Goal: Transaction & Acquisition: Purchase product/service

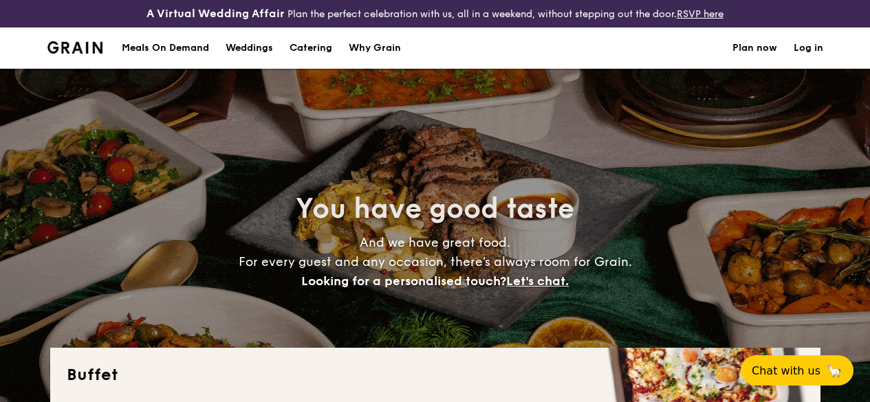
select select
click at [161, 58] on div "Meals On Demand" at bounding box center [165, 48] width 87 height 41
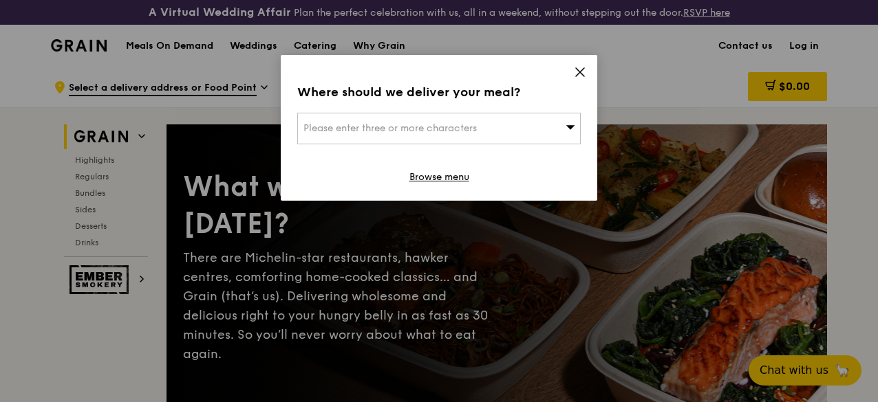
click at [527, 115] on div "Please enter three or more characters" at bounding box center [438, 129] width 283 height 32
click at [503, 135] on input "search" at bounding box center [439, 128] width 282 height 30
click at [569, 87] on div "Where should we deliver your meal?" at bounding box center [438, 92] width 283 height 19
click at [511, 113] on div "Please enter three or more characters" at bounding box center [438, 129] width 283 height 32
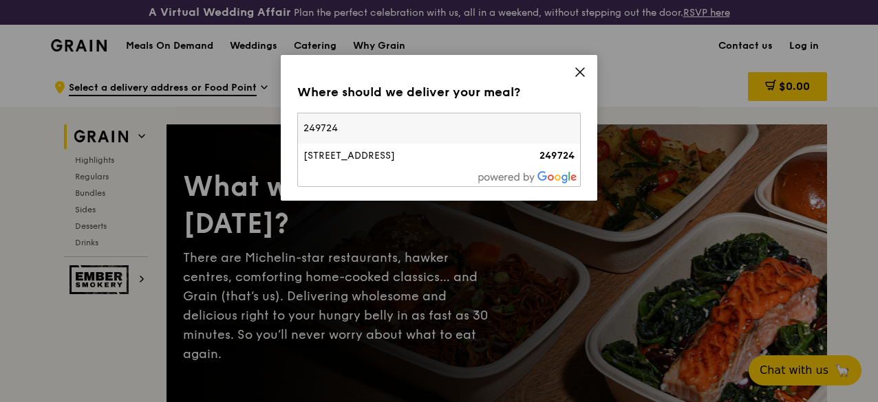
type input "249724"
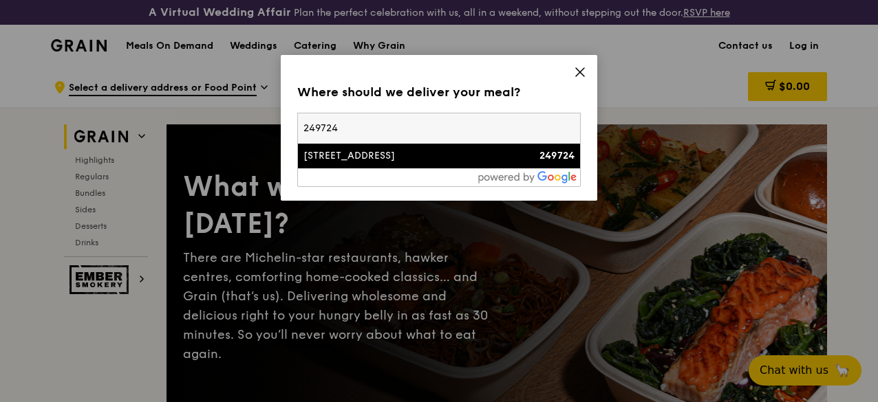
click at [431, 161] on div "50 Cuscaden Road" at bounding box center [405, 156] width 204 height 14
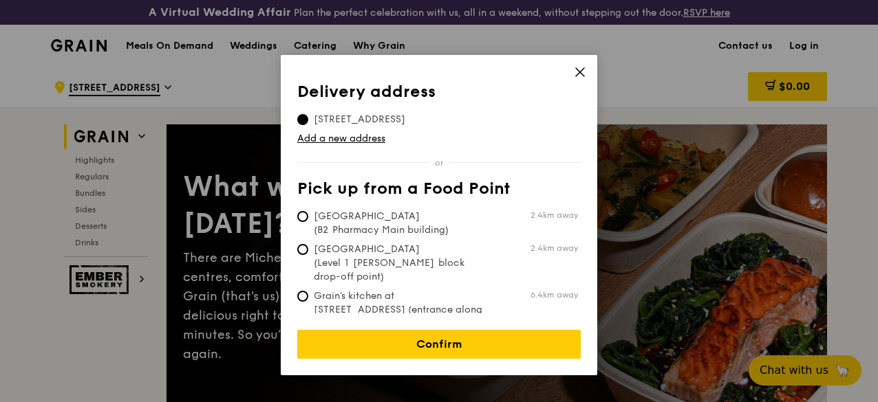
click at [421, 290] on span "Grain's kitchen at 5 Burn Road #05-01 (entrance along Harrison Road)" at bounding box center [399, 317] width 205 height 55
click at [308, 291] on input "Grain's kitchen at 5 Burn Road #05-01 (entrance along Harrison Road) 6.4km away" at bounding box center [302, 296] width 11 height 11
radio input "true"
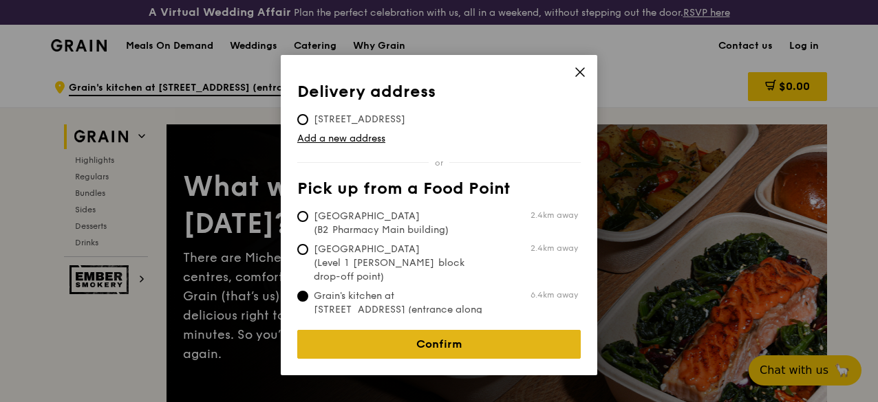
click at [458, 330] on link "Confirm" at bounding box center [438, 344] width 283 height 29
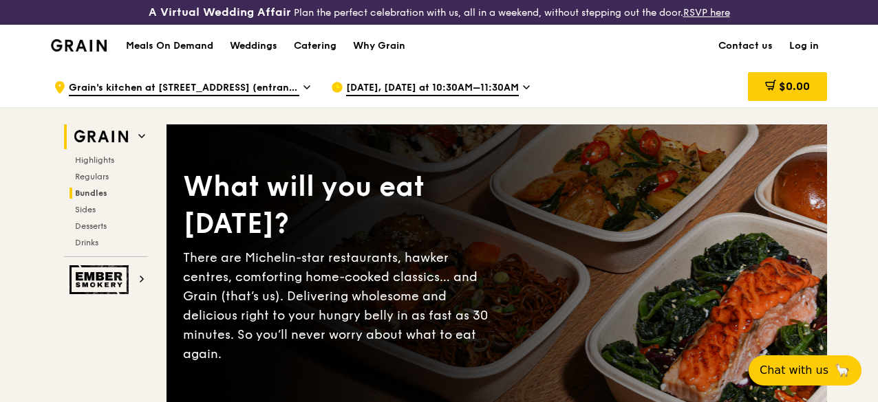
click at [107, 199] on h2 "Bundles" at bounding box center [108, 193] width 78 height 11
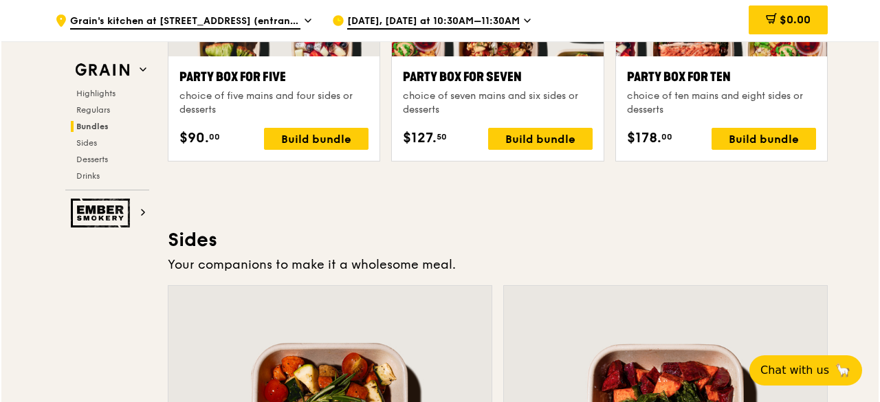
scroll to position [2784, 0]
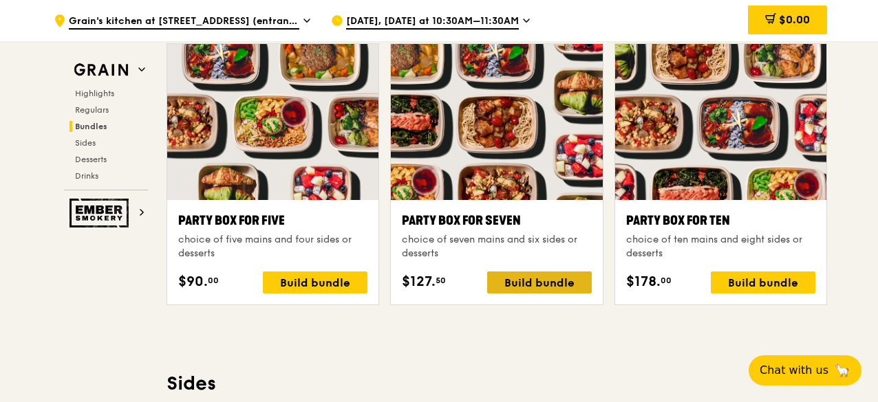
click at [569, 283] on div "Build bundle" at bounding box center [539, 283] width 105 height 22
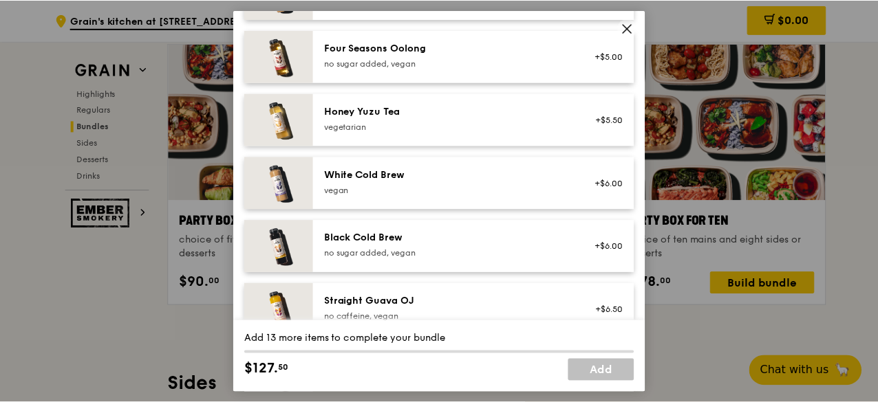
scroll to position [1741, 0]
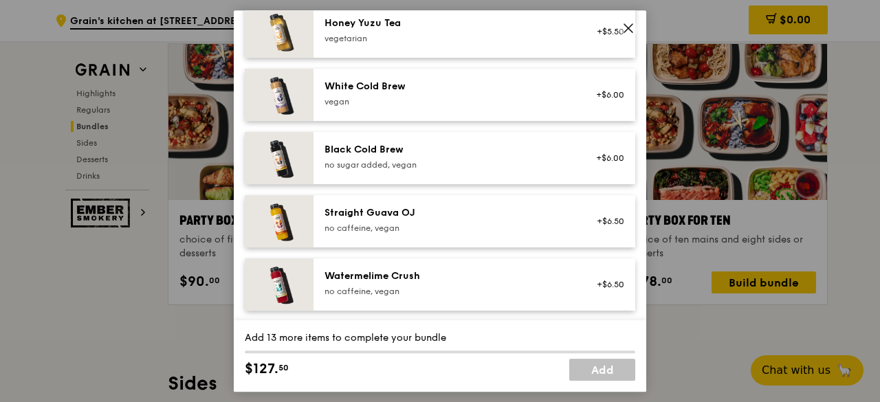
click at [633, 32] on icon at bounding box center [629, 28] width 8 height 8
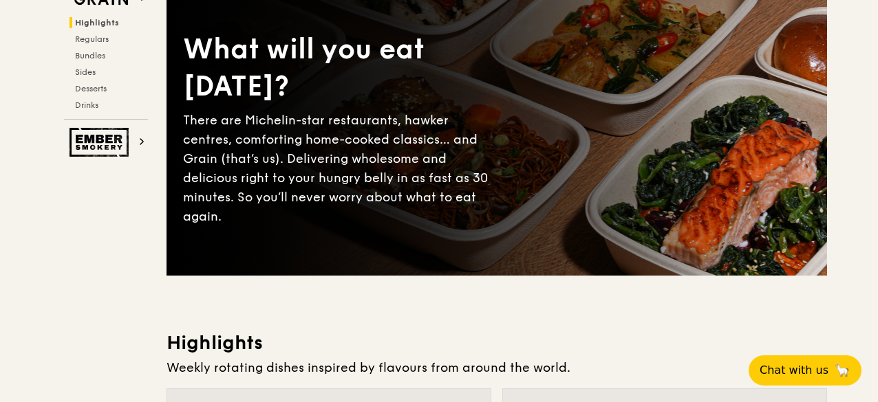
scroll to position [0, 0]
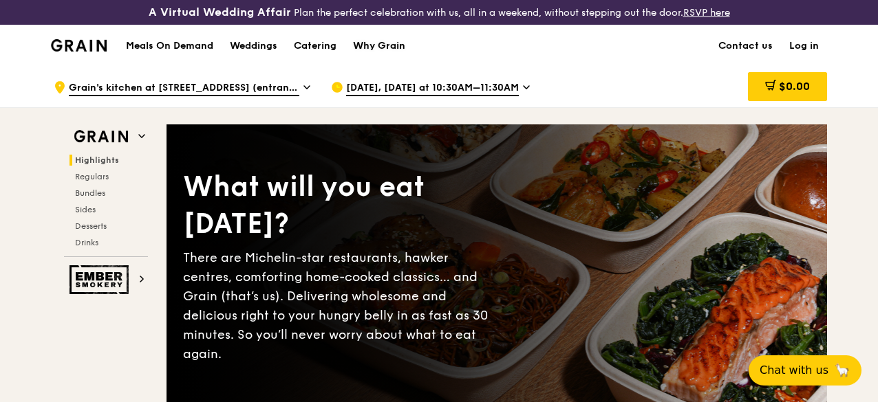
click at [364, 56] on div "Why Grain" at bounding box center [379, 45] width 52 height 41
